Goal: Task Accomplishment & Management: Manage account settings

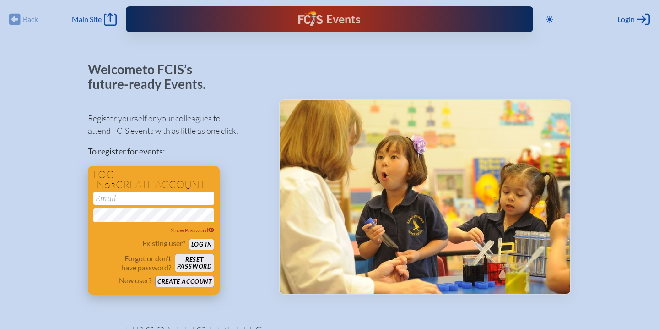
click at [119, 200] on input "email" at bounding box center [153, 198] width 121 height 13
type input "[EMAIL_ADDRESS][DOMAIN_NAME]"
click at [189, 238] on button "Log in" at bounding box center [201, 243] width 25 height 11
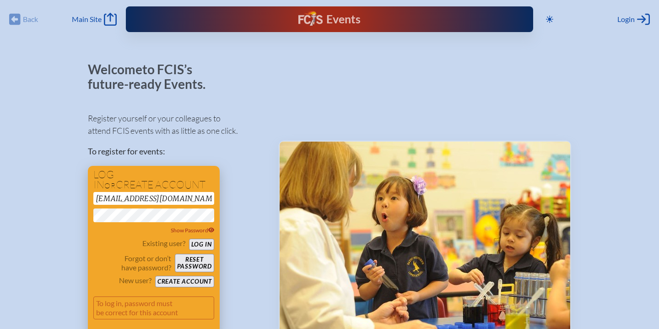
scroll to position [7, 0]
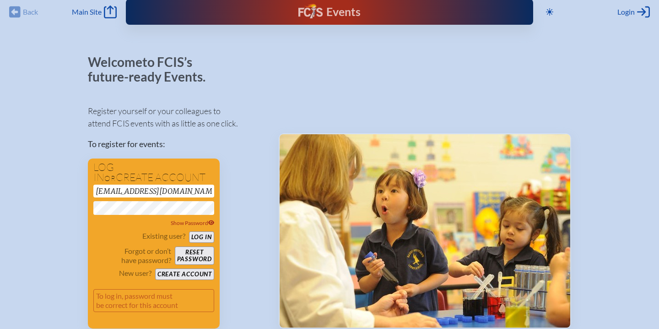
click at [189, 231] on button "Log in" at bounding box center [201, 236] width 25 height 11
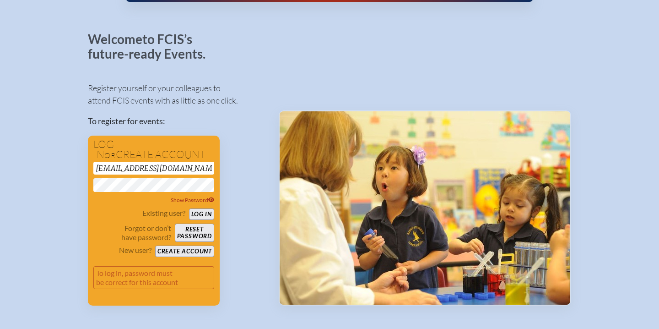
scroll to position [34, 0]
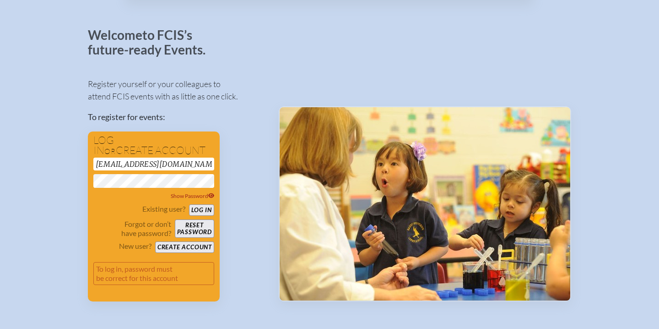
click at [203, 208] on button "Log in" at bounding box center [201, 209] width 25 height 11
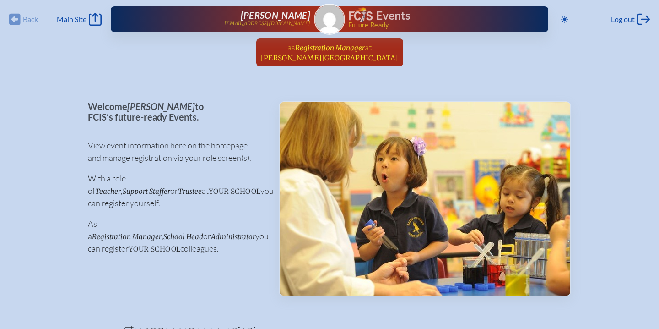
click at [322, 52] on span "at [PERSON_NAME][GEOGRAPHIC_DATA]" at bounding box center [330, 52] width 138 height 20
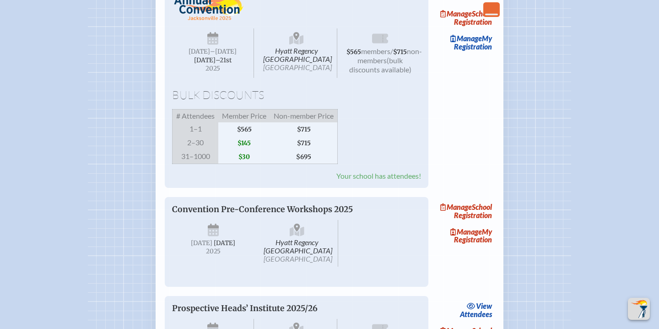
scroll to position [1089, 0]
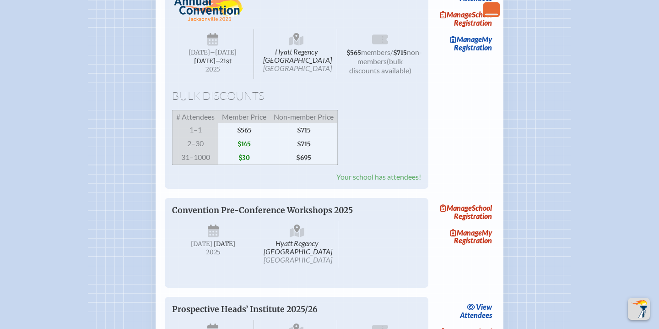
click at [365, 181] on span "Your school has attendees!" at bounding box center [378, 176] width 85 height 9
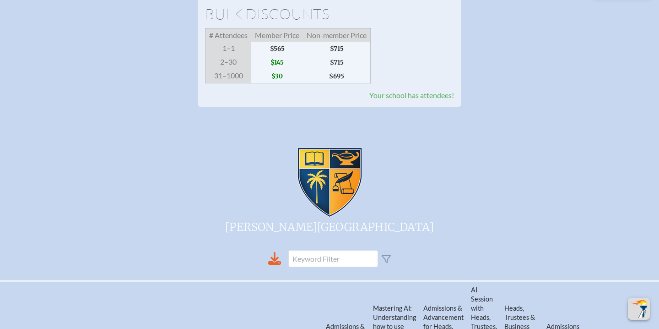
scroll to position [103, 0]
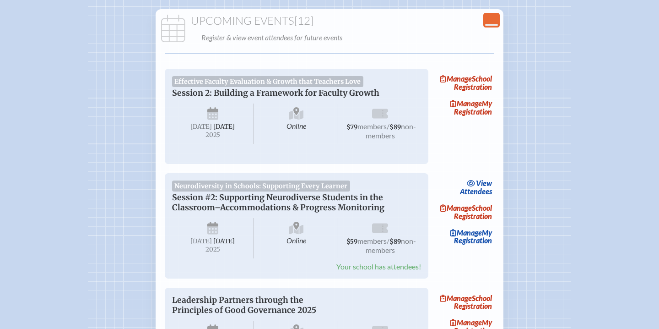
scroll to position [1089, 0]
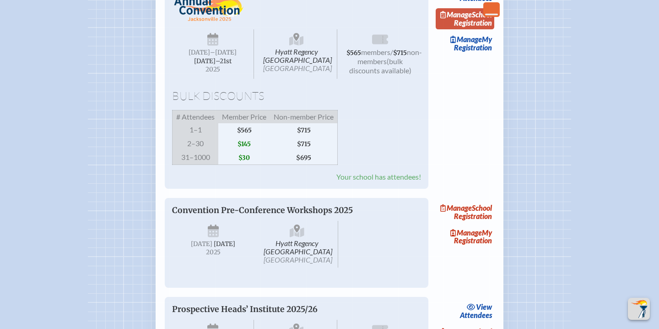
click at [469, 29] on link "Manage School Registration" at bounding box center [465, 18] width 59 height 21
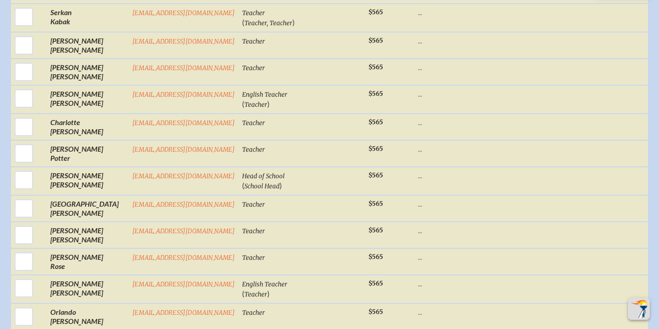
scroll to position [973, 0]
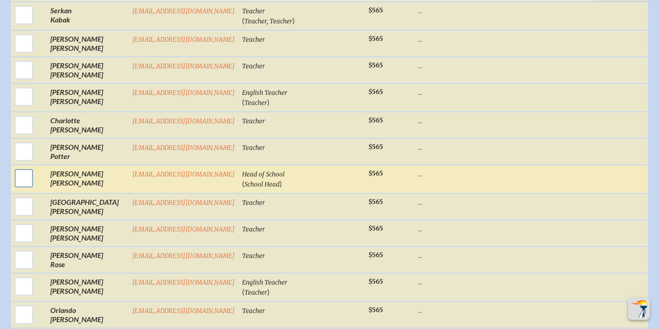
click at [25, 167] on input "checkbox" at bounding box center [23, 178] width 23 height 23
checkbox input "true"
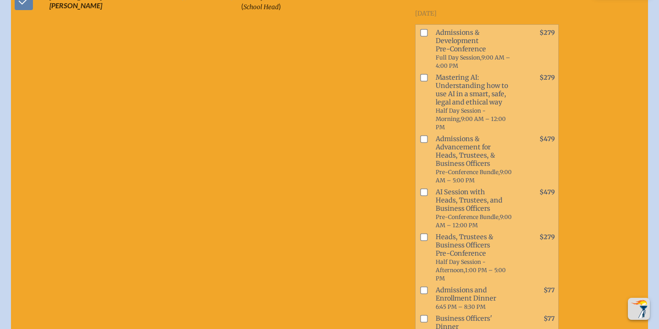
scroll to position [1150, 0]
click at [420, 188] on input "checkbox" at bounding box center [423, 191] width 7 height 7
checkbox input "true"
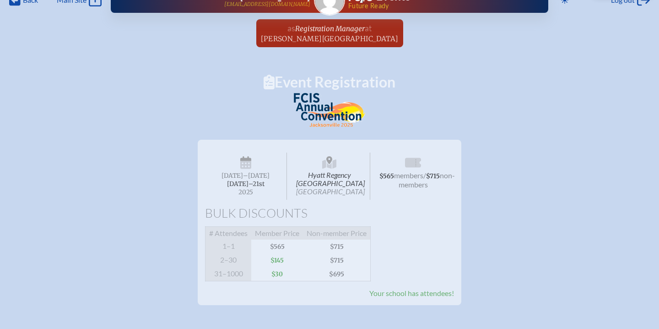
scroll to position [0, 0]
